Goal: Task Accomplishment & Management: Manage account settings

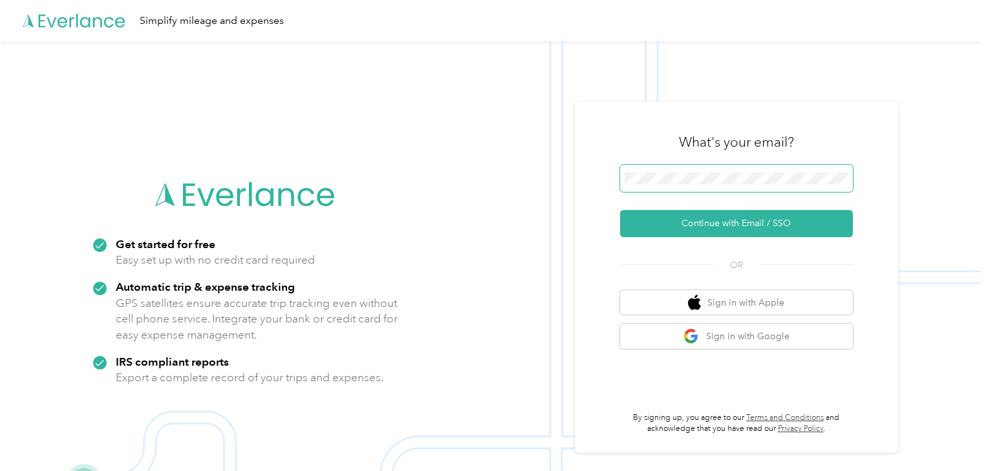
click at [511, 171] on div "Get started for free Easy set up with no credit card required Automatic trip & …" at bounding box center [490, 276] width 981 height 471
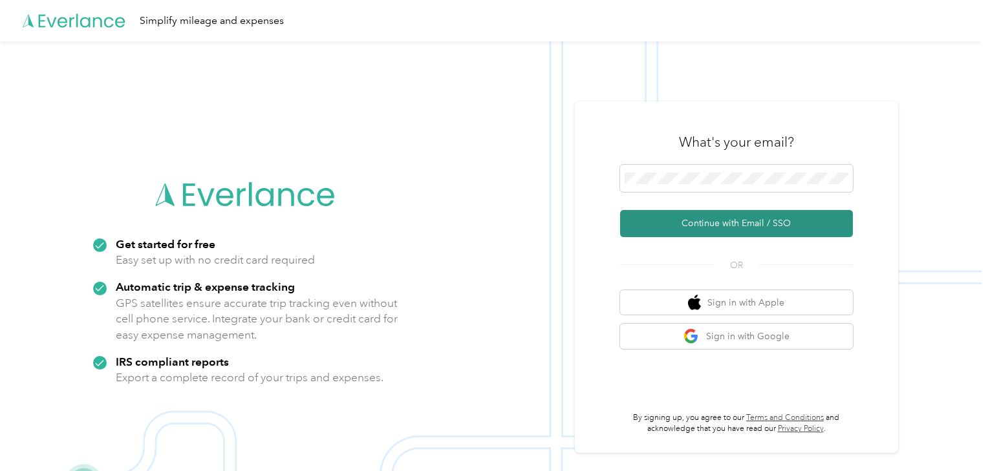
click at [754, 220] on button "Continue with Email / SSO" at bounding box center [736, 223] width 233 height 27
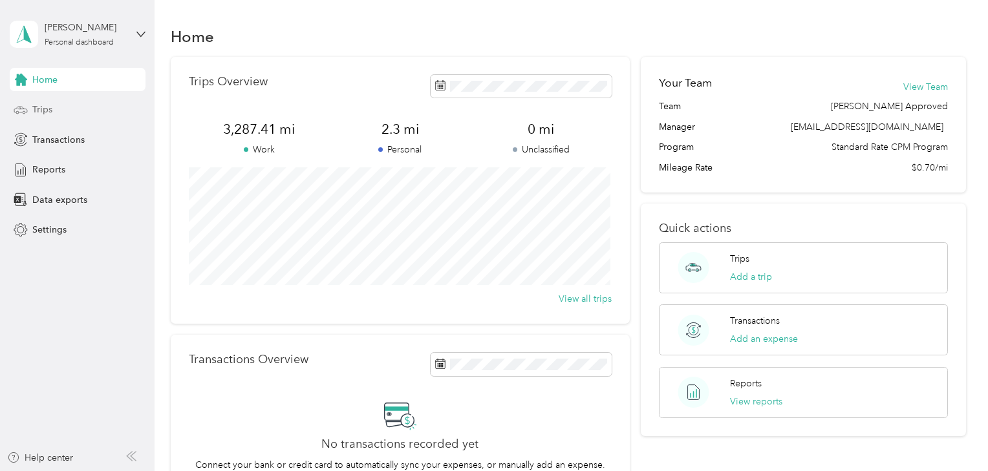
click at [50, 109] on span "Trips" at bounding box center [42, 110] width 20 height 14
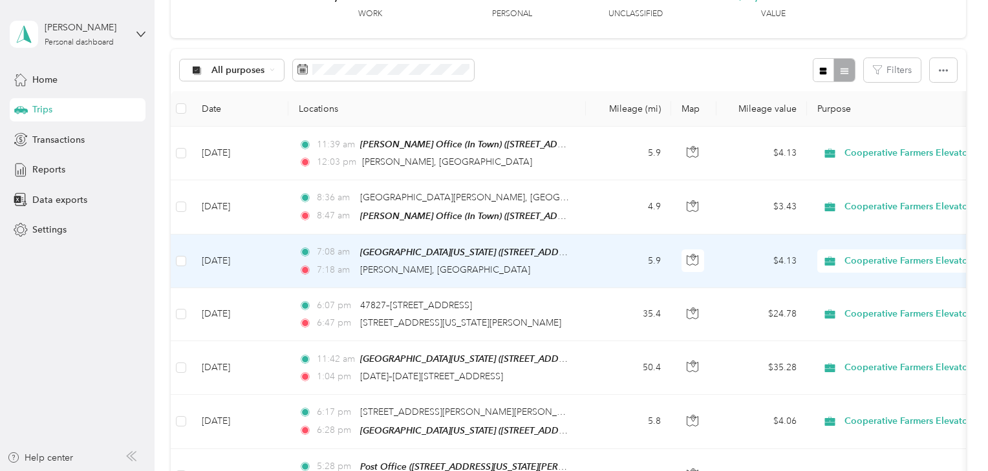
scroll to position [103, 0]
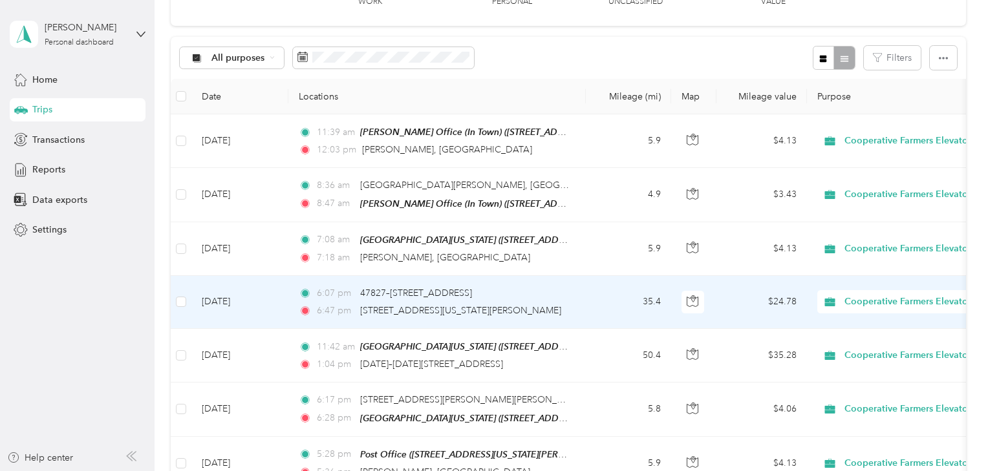
click at [221, 301] on td "Sep 2, 2025" at bounding box center [239, 302] width 97 height 53
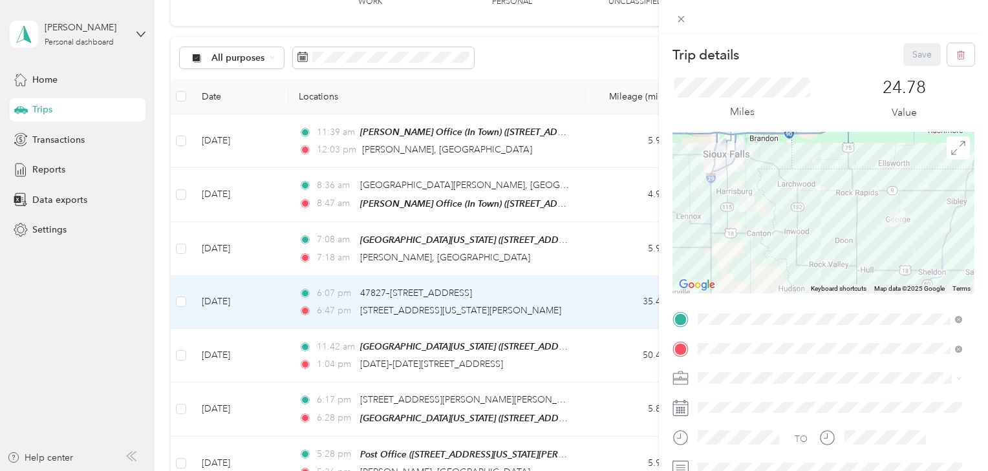
click at [243, 353] on div "Trip details Save This trip cannot be edited because it is either under review,…" at bounding box center [494, 235] width 988 height 471
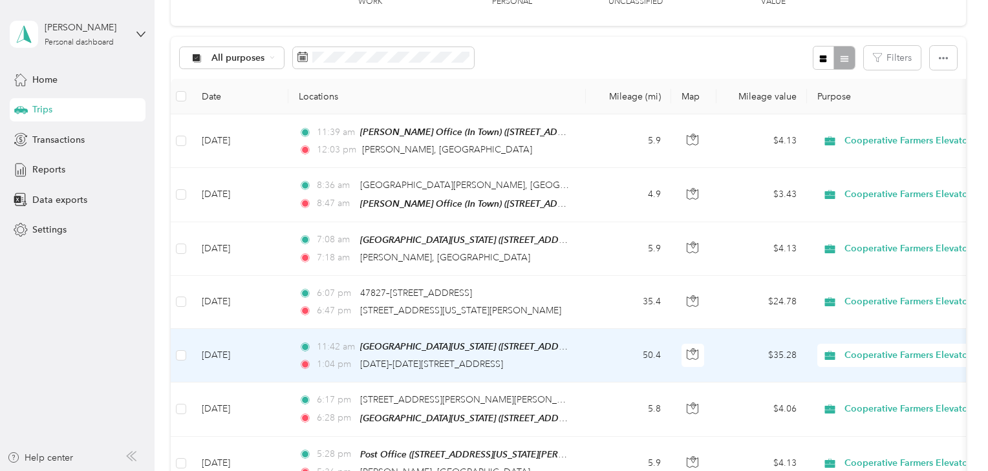
click at [230, 354] on td "Sep 2, 2025" at bounding box center [239, 356] width 97 height 54
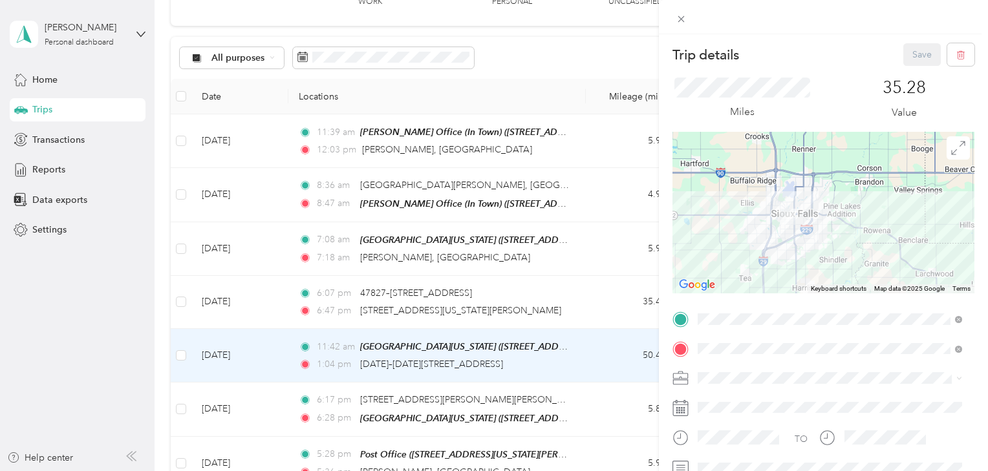
drag, startPoint x: 763, startPoint y: 204, endPoint x: 872, endPoint y: 277, distance: 130.5
click at [872, 277] on div at bounding box center [823, 213] width 302 height 162
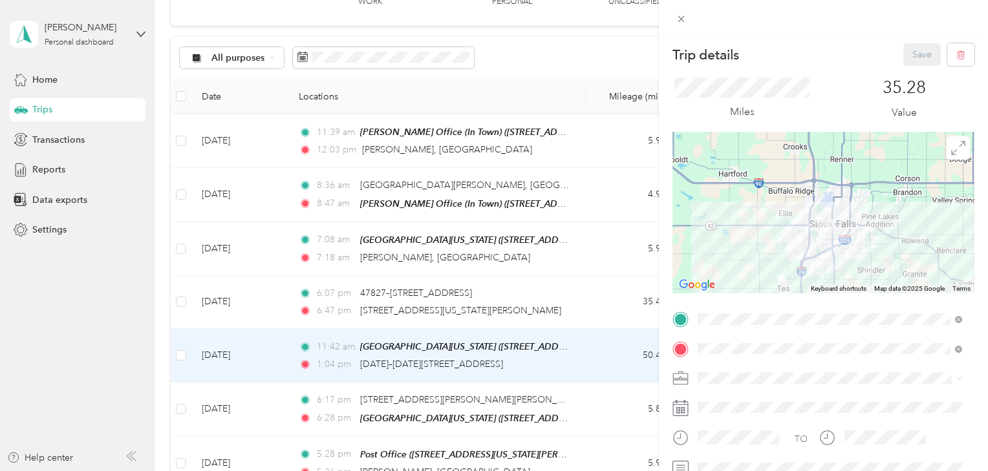
drag, startPoint x: 822, startPoint y: 264, endPoint x: 861, endPoint y: 274, distance: 40.8
click at [861, 274] on div at bounding box center [823, 213] width 302 height 162
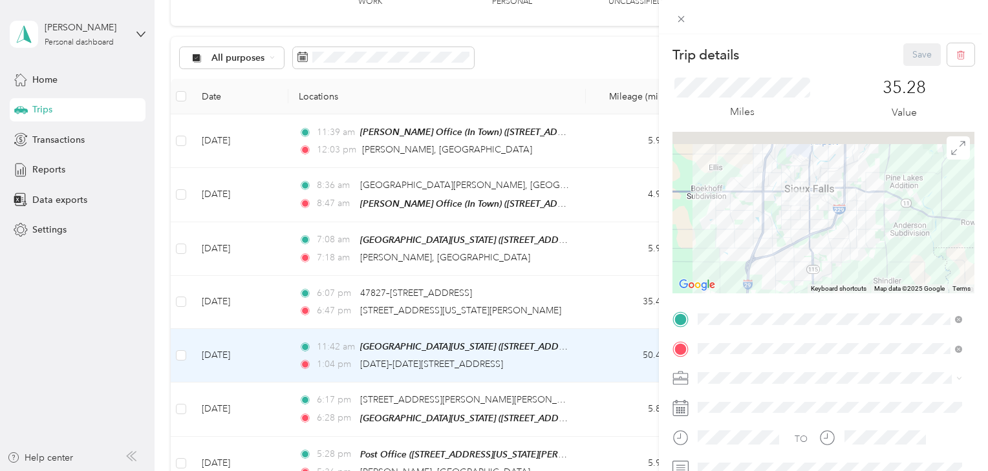
drag, startPoint x: 842, startPoint y: 231, endPoint x: 853, endPoint y: 251, distance: 22.6
click at [853, 251] on div at bounding box center [823, 213] width 302 height 162
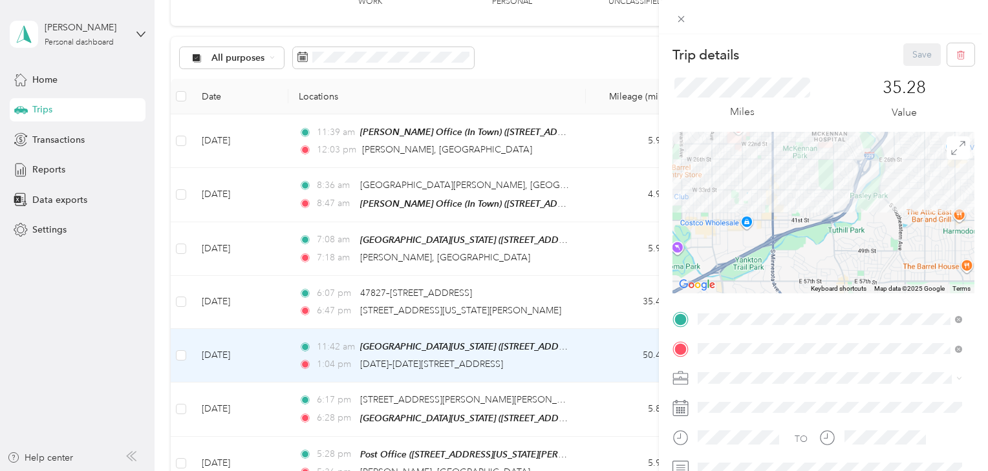
drag, startPoint x: 804, startPoint y: 209, endPoint x: 878, endPoint y: 248, distance: 83.9
click at [878, 248] on div at bounding box center [823, 213] width 302 height 162
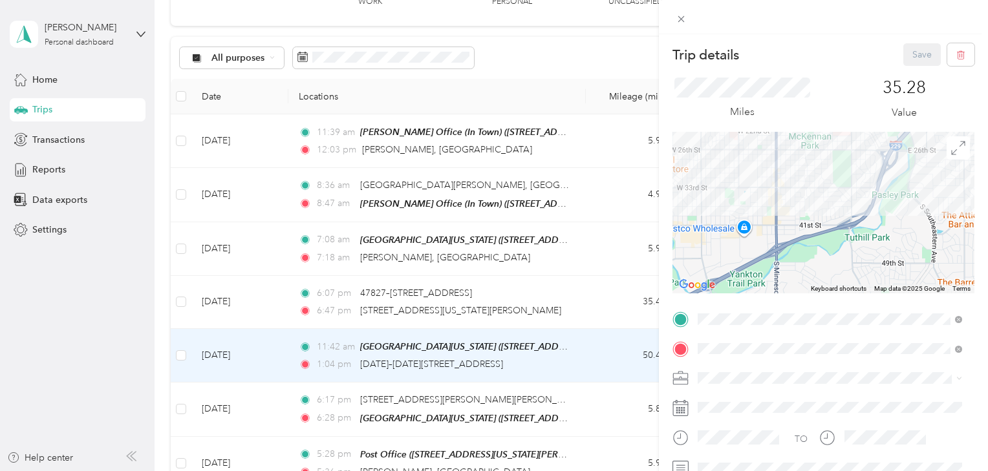
drag, startPoint x: 820, startPoint y: 204, endPoint x: 895, endPoint y: 267, distance: 98.3
click at [895, 267] on div at bounding box center [823, 213] width 302 height 162
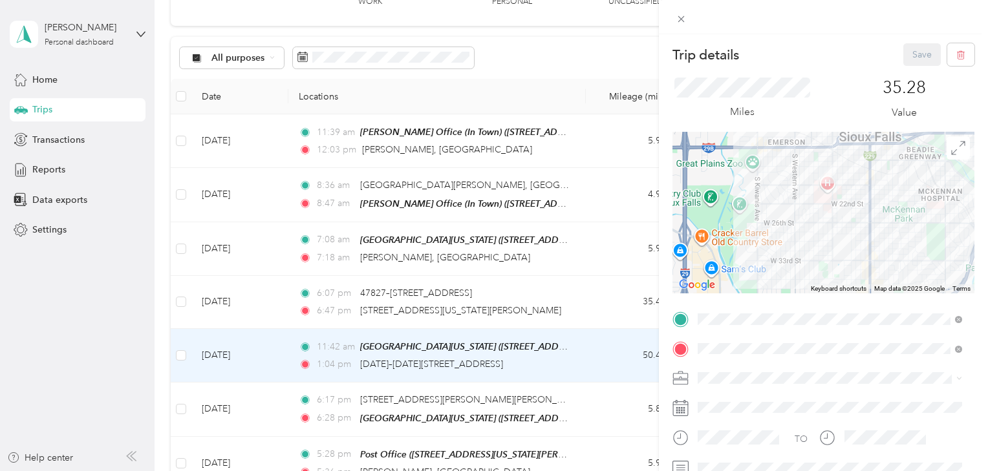
drag, startPoint x: 820, startPoint y: 237, endPoint x: 834, endPoint y: 261, distance: 27.3
click at [834, 261] on div at bounding box center [823, 213] width 302 height 162
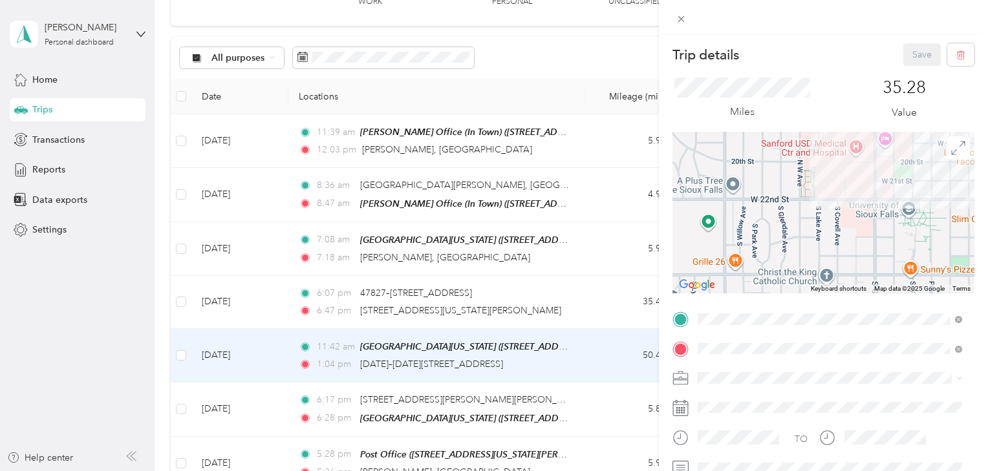
drag, startPoint x: 844, startPoint y: 215, endPoint x: 854, endPoint y: 249, distance: 35.6
click at [853, 250] on div at bounding box center [823, 213] width 302 height 162
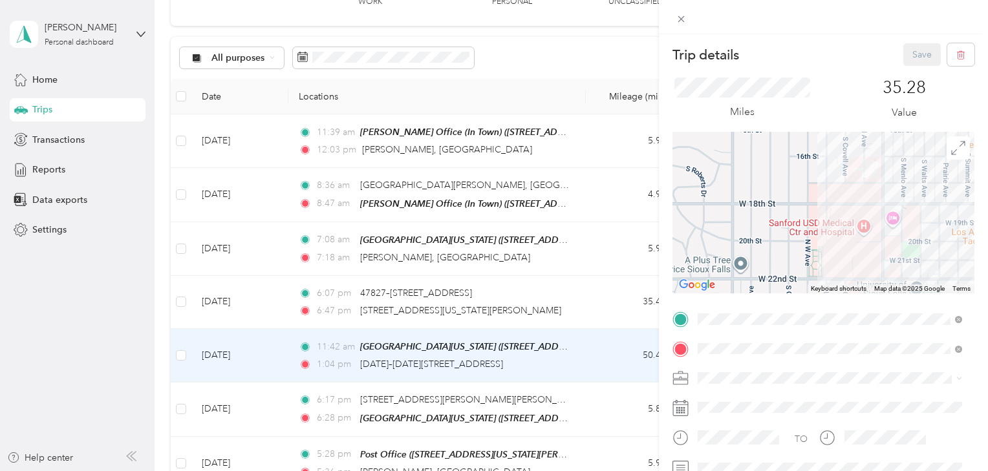
click at [867, 251] on div at bounding box center [823, 213] width 302 height 162
click at [869, 169] on img at bounding box center [870, 169] width 27 height 27
click at [677, 17] on icon at bounding box center [681, 19] width 11 height 11
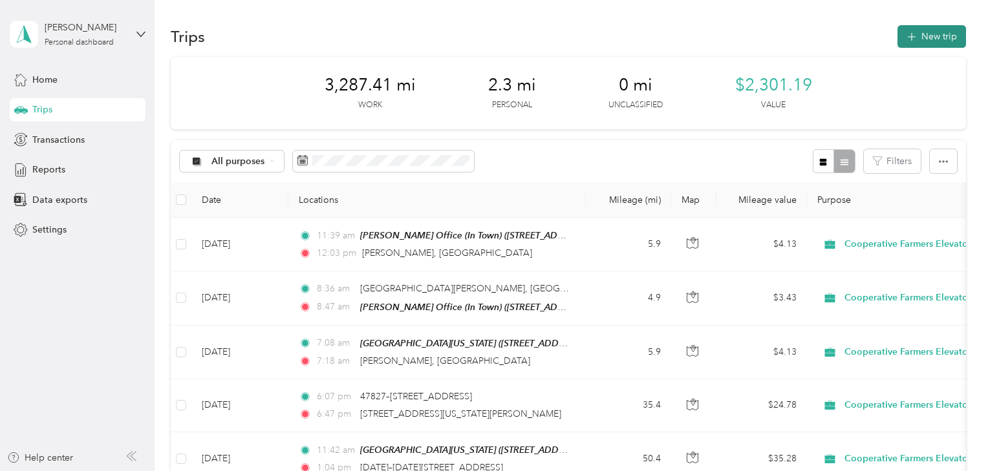
click at [932, 43] on button "New trip" at bounding box center [931, 36] width 69 height 23
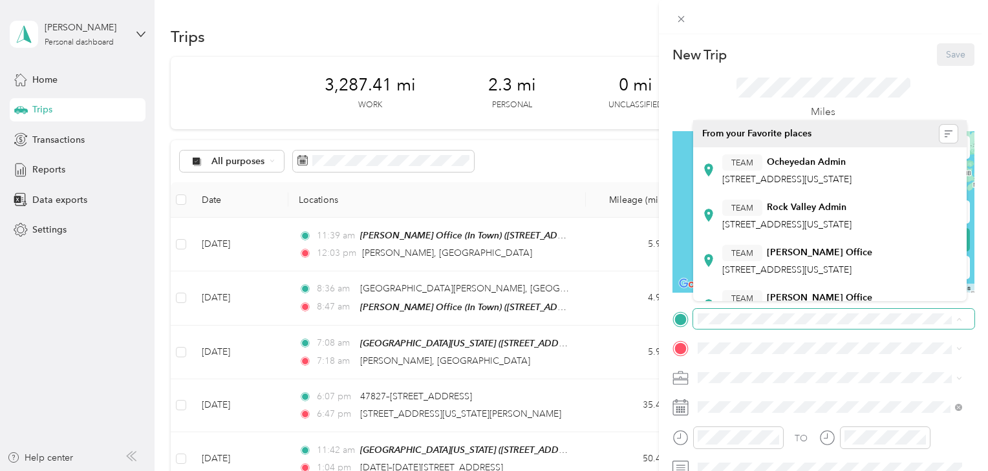
click at [696, 321] on span at bounding box center [833, 319] width 281 height 21
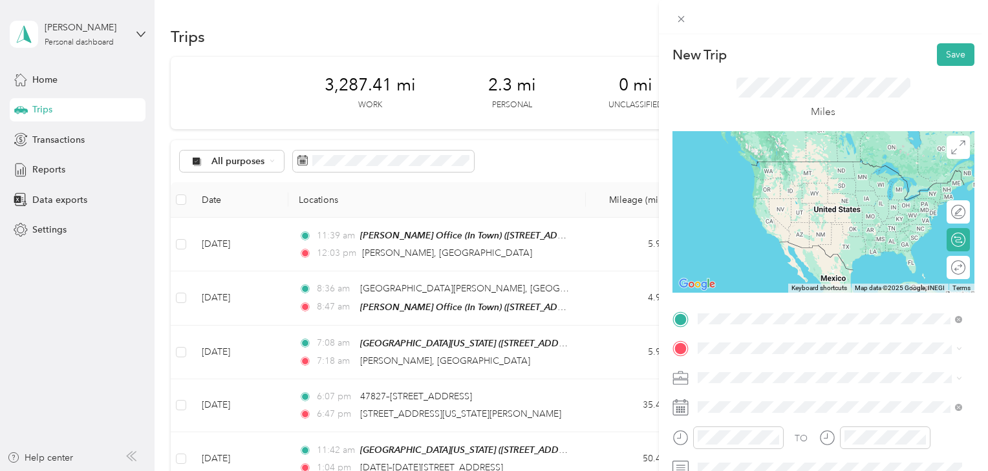
click at [813, 405] on span "South Euclid Avenue Sioux Falls, South Dakota 57105, United States" at bounding box center [840, 407] width 236 height 23
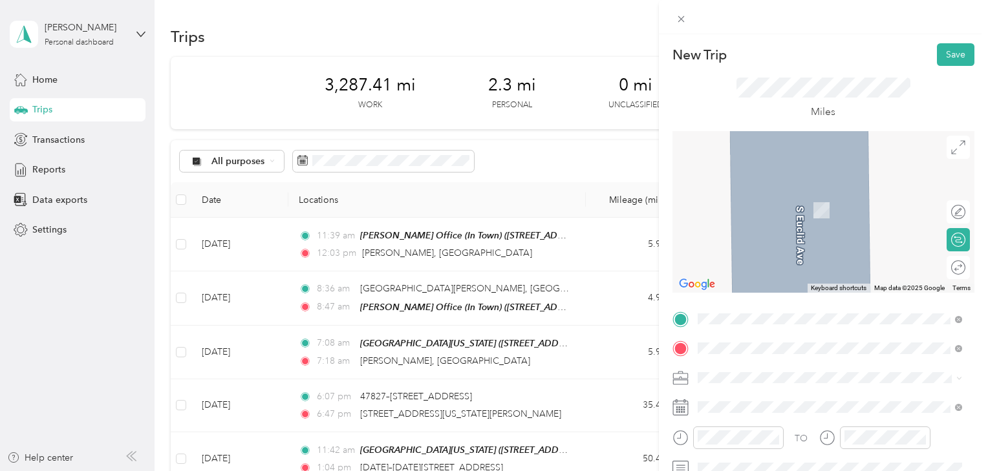
click at [918, 369] on span at bounding box center [833, 378] width 281 height 21
click at [678, 16] on icon at bounding box center [681, 19] width 11 height 11
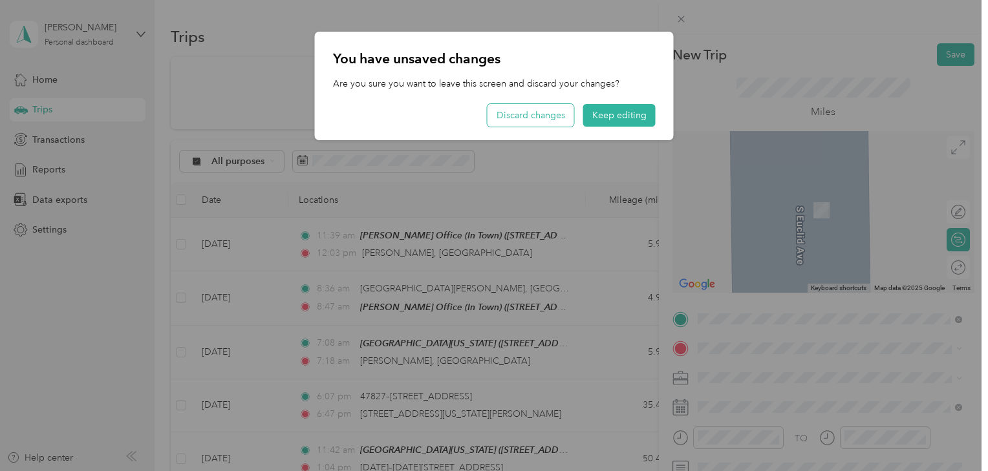
click at [533, 109] on button "Discard changes" at bounding box center [530, 115] width 87 height 23
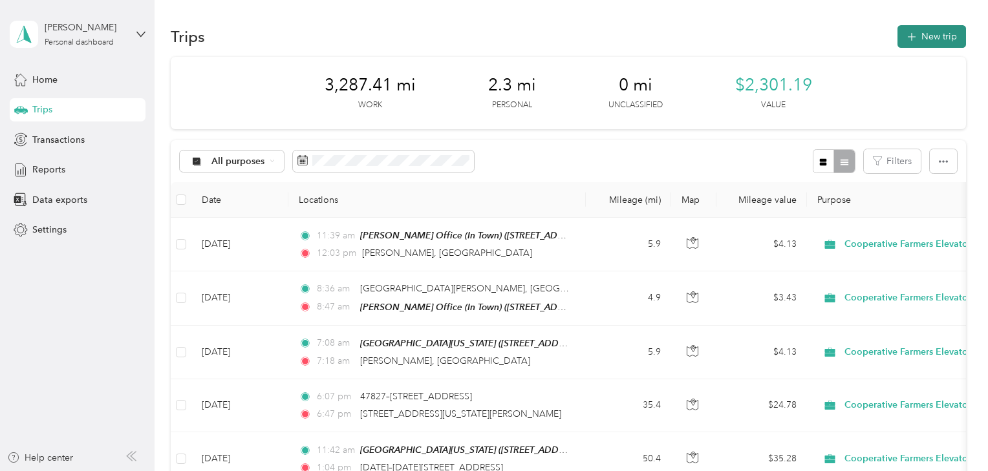
click at [932, 36] on button "New trip" at bounding box center [931, 36] width 69 height 23
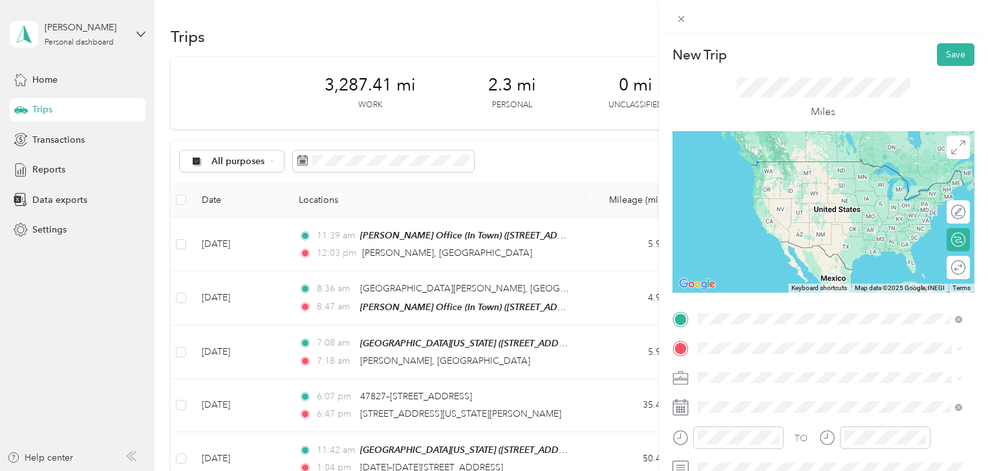
click at [809, 167] on span "1210 West 18th Street Sioux Falls, South Dakota 57104, United States" at bounding box center [786, 162] width 129 height 12
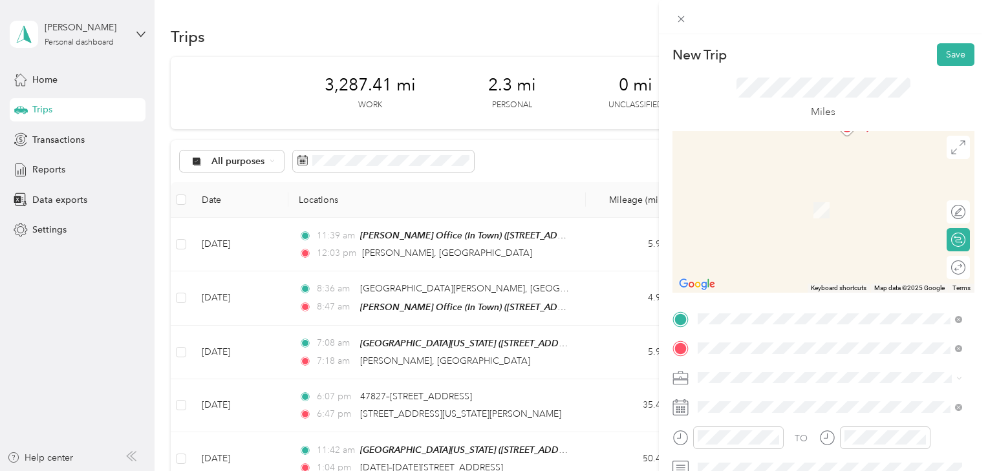
click at [765, 279] on div "HOME 205 East Minnesota Avenue, George, 51237, George, Iowa, United States" at bounding box center [840, 264] width 236 height 41
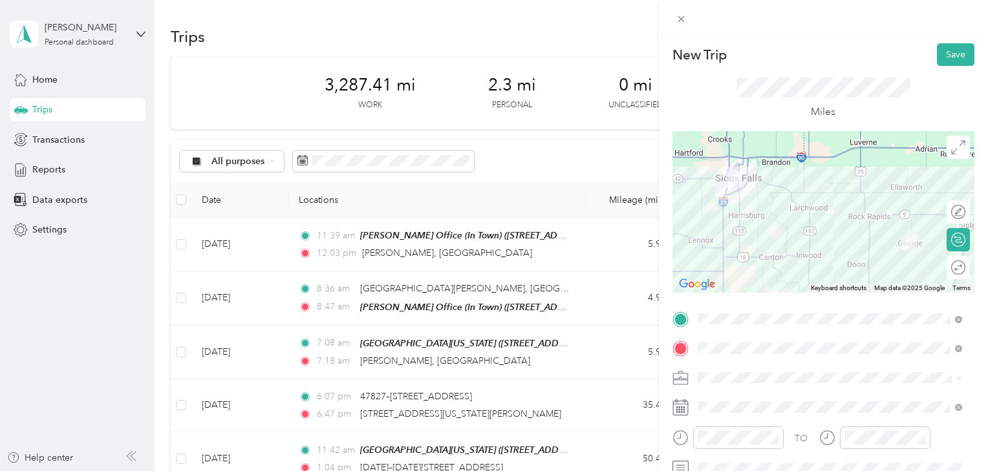
click at [738, 226] on div at bounding box center [823, 212] width 302 height 162
click at [738, 228] on div at bounding box center [823, 212] width 302 height 162
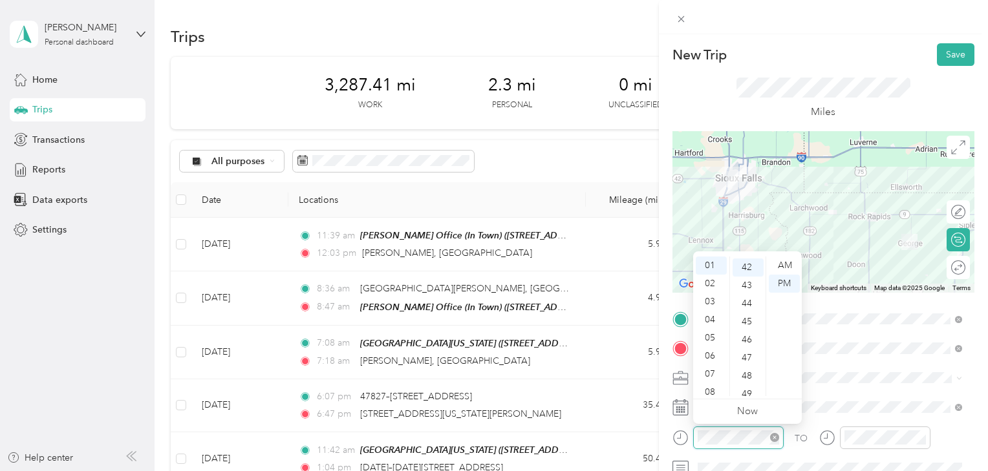
scroll to position [760, 0]
click at [683, 438] on div at bounding box center [727, 438] width 111 height 23
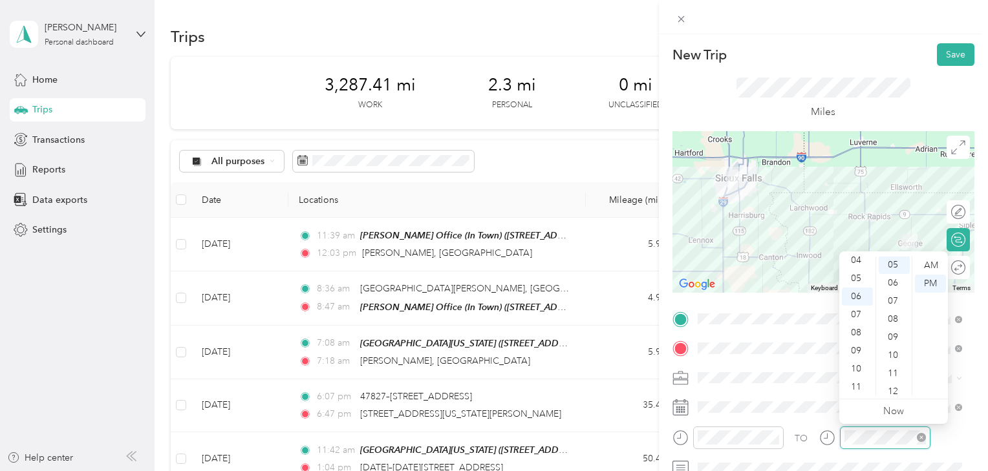
scroll to position [91, 0]
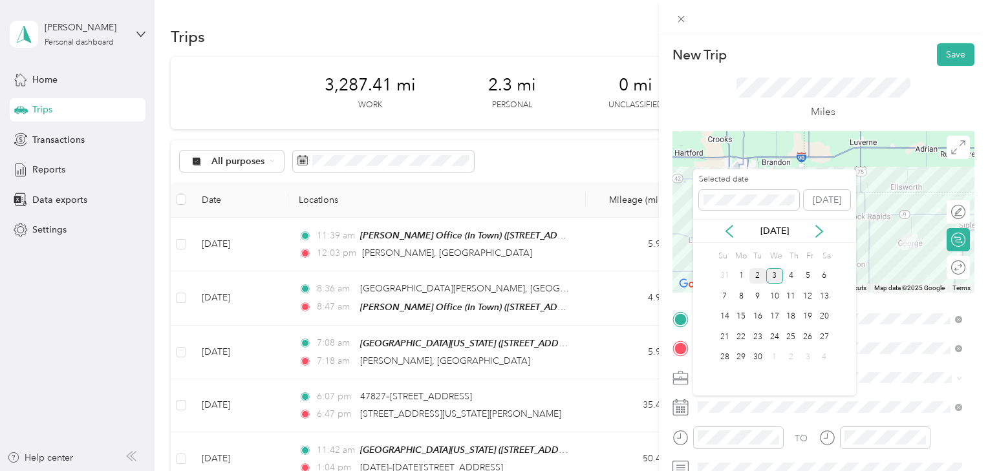
click at [755, 281] on div "2" at bounding box center [757, 276] width 17 height 16
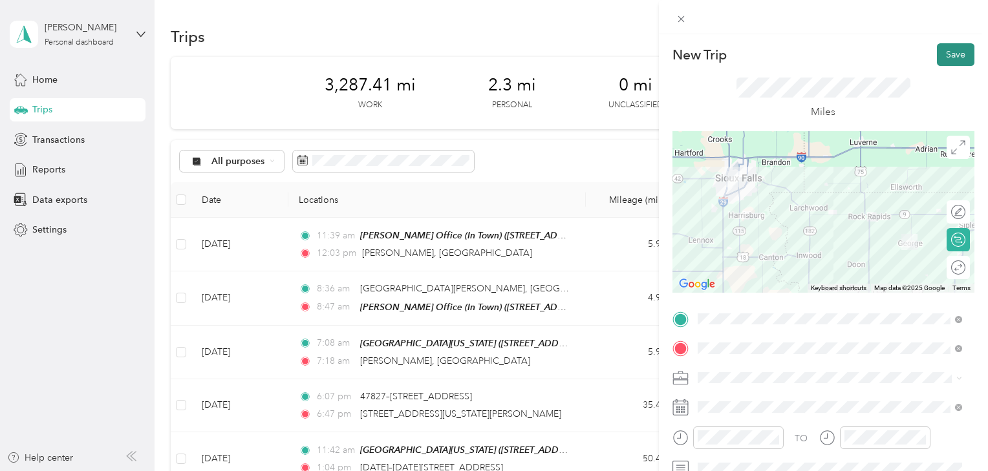
click at [947, 55] on button "Save" at bounding box center [955, 54] width 37 height 23
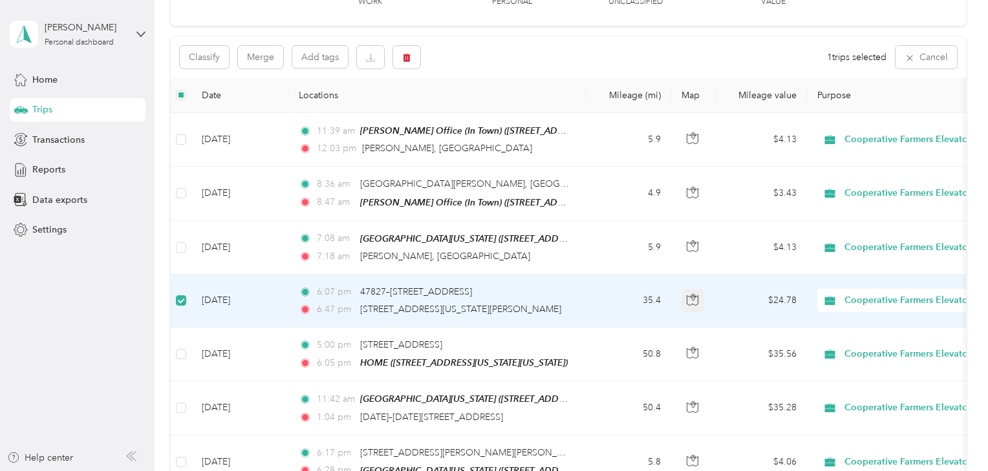
scroll to position [0, 0]
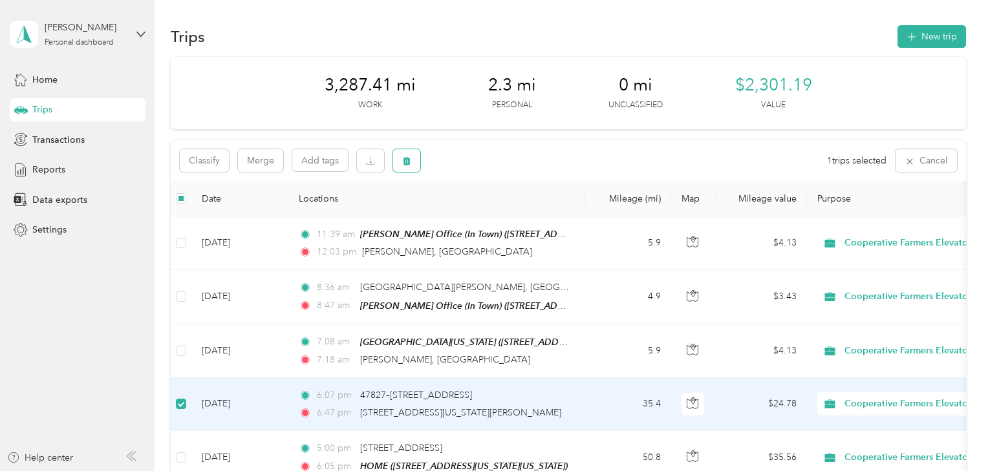
click at [411, 160] on button "button" at bounding box center [406, 160] width 27 height 23
click at [495, 219] on button "Yes" at bounding box center [502, 214] width 25 height 21
